Goal: Find specific page/section: Find specific page/section

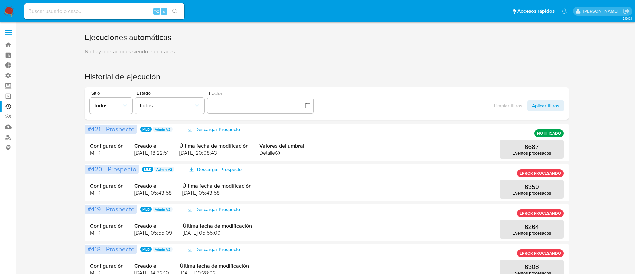
click at [37, 13] on input at bounding box center [104, 11] width 160 height 9
paste input "2302777355"
type input "2302777355"
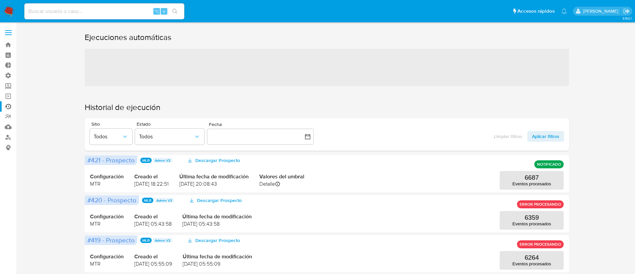
click at [108, 11] on input at bounding box center [104, 11] width 160 height 9
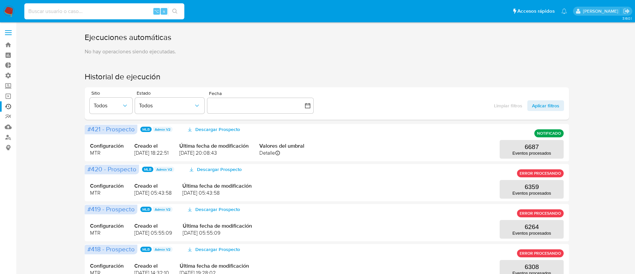
paste input "2302777355"
type input "2302777355"
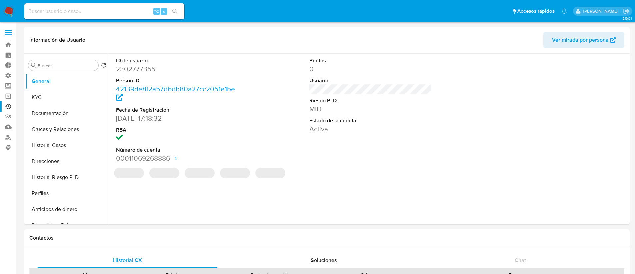
select select "10"
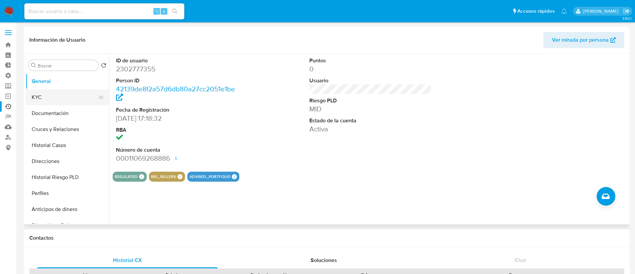
click at [60, 99] on button "KYC" at bounding box center [65, 97] width 78 height 16
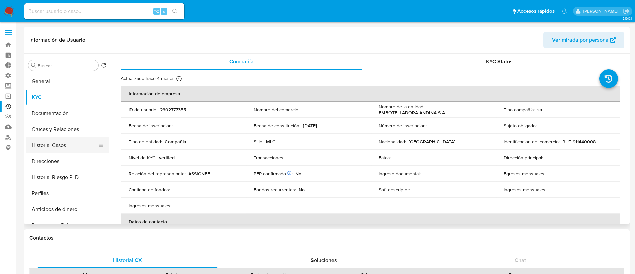
click at [60, 147] on button "Historial Casos" at bounding box center [65, 145] width 78 height 16
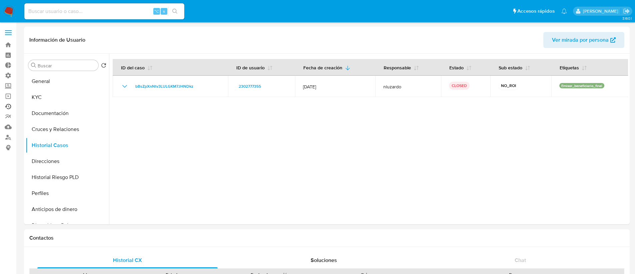
click at [6, 105] on link "Ejecuciones automáticas" at bounding box center [39, 106] width 79 height 10
